Goal: Task Accomplishment & Management: Use online tool/utility

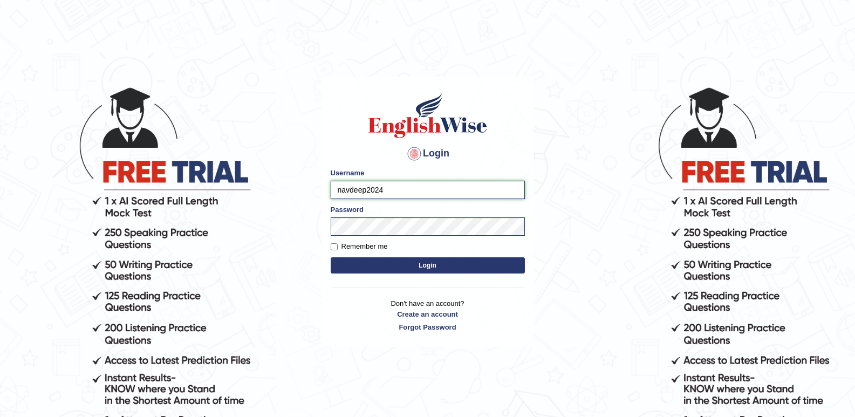
click at [407, 187] on input "navdeep2024" at bounding box center [428, 190] width 194 height 18
click at [354, 270] on button "Login" at bounding box center [428, 265] width 194 height 16
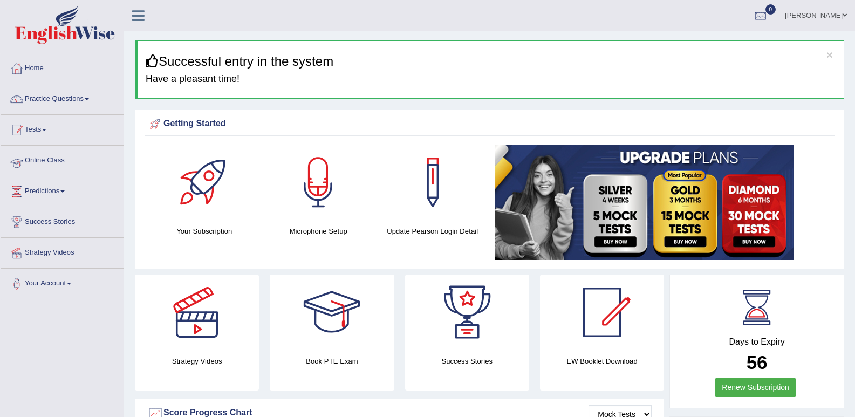
click at [46, 123] on link "Tests" at bounding box center [62, 128] width 123 height 27
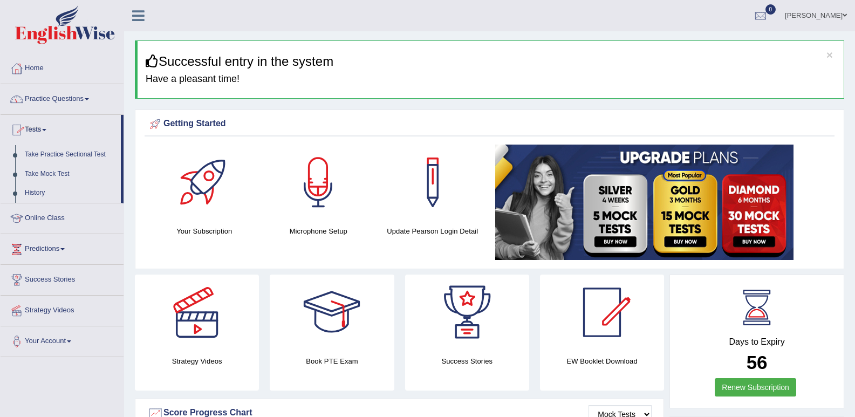
click at [53, 126] on link "Tests" at bounding box center [61, 128] width 120 height 27
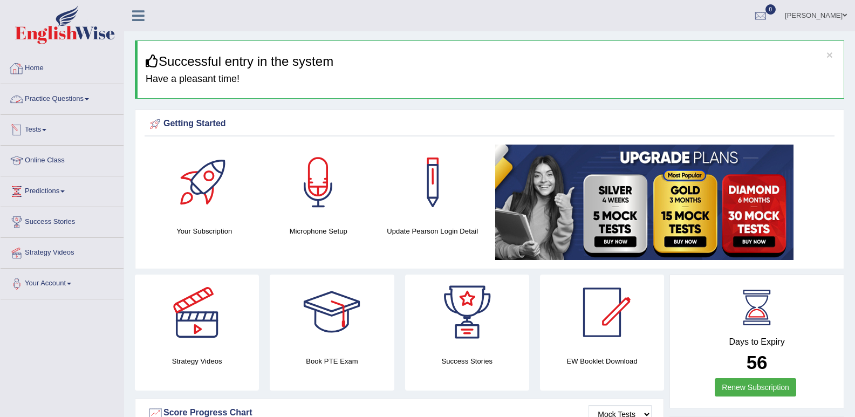
click at [47, 125] on link "Tests" at bounding box center [62, 128] width 123 height 27
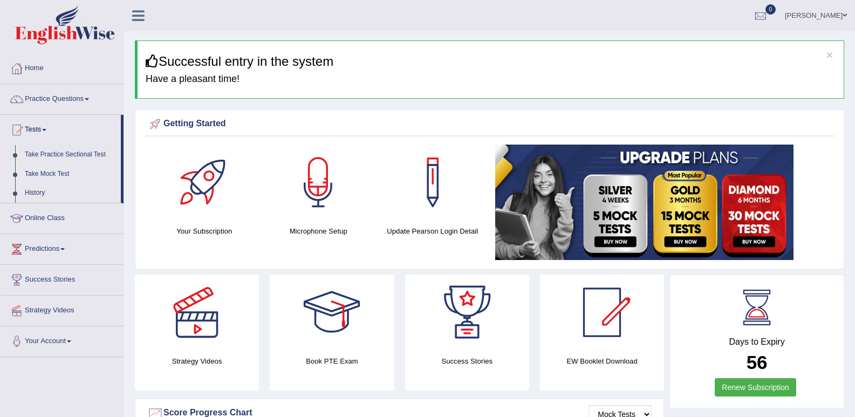
click at [52, 177] on link "Take Mock Test" at bounding box center [70, 173] width 101 height 19
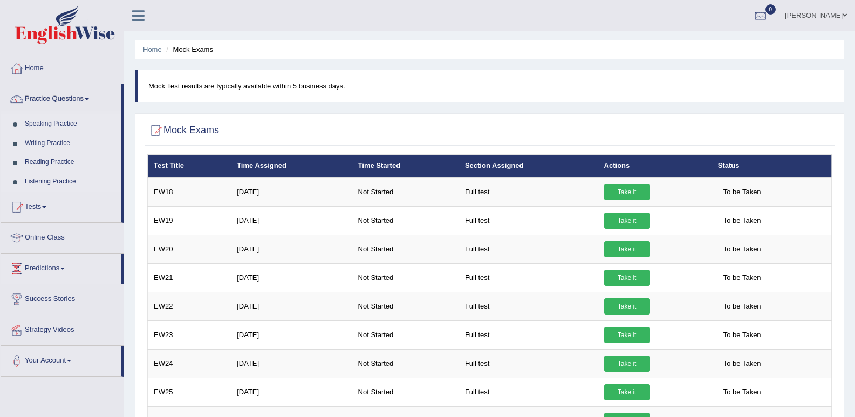
click at [834, 14] on link "[PERSON_NAME]" at bounding box center [815, 14] width 78 height 28
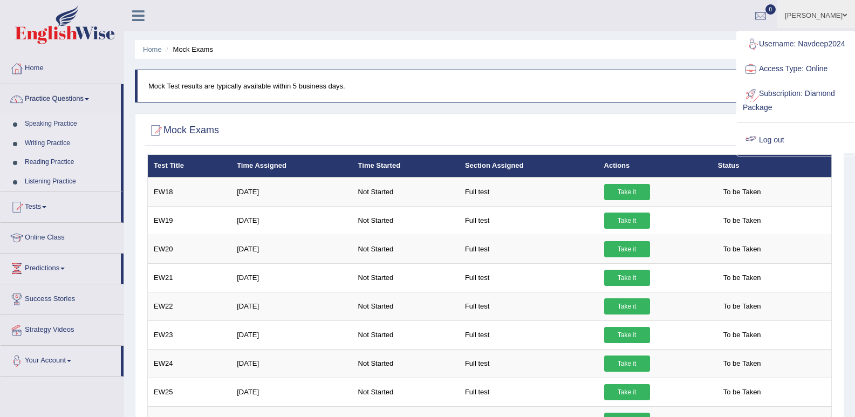
click at [792, 137] on link "Log out" at bounding box center [795, 140] width 116 height 25
